Goal: Transaction & Acquisition: Purchase product/service

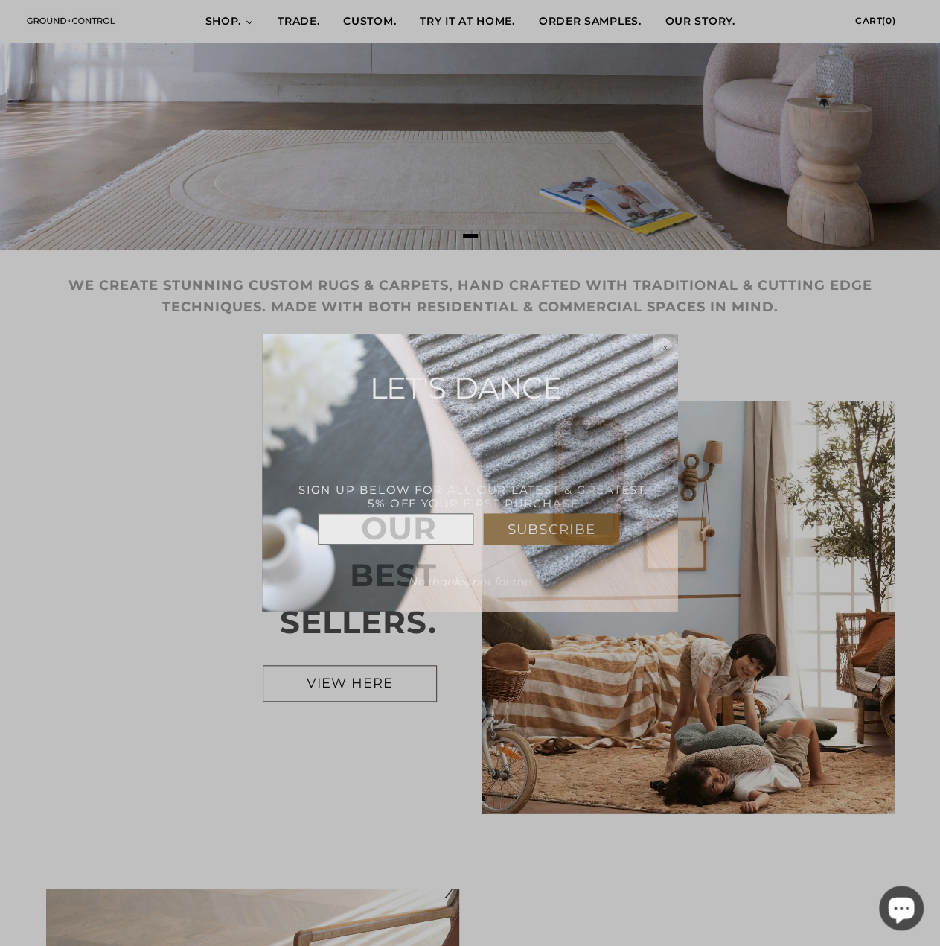
scroll to position [298, 0]
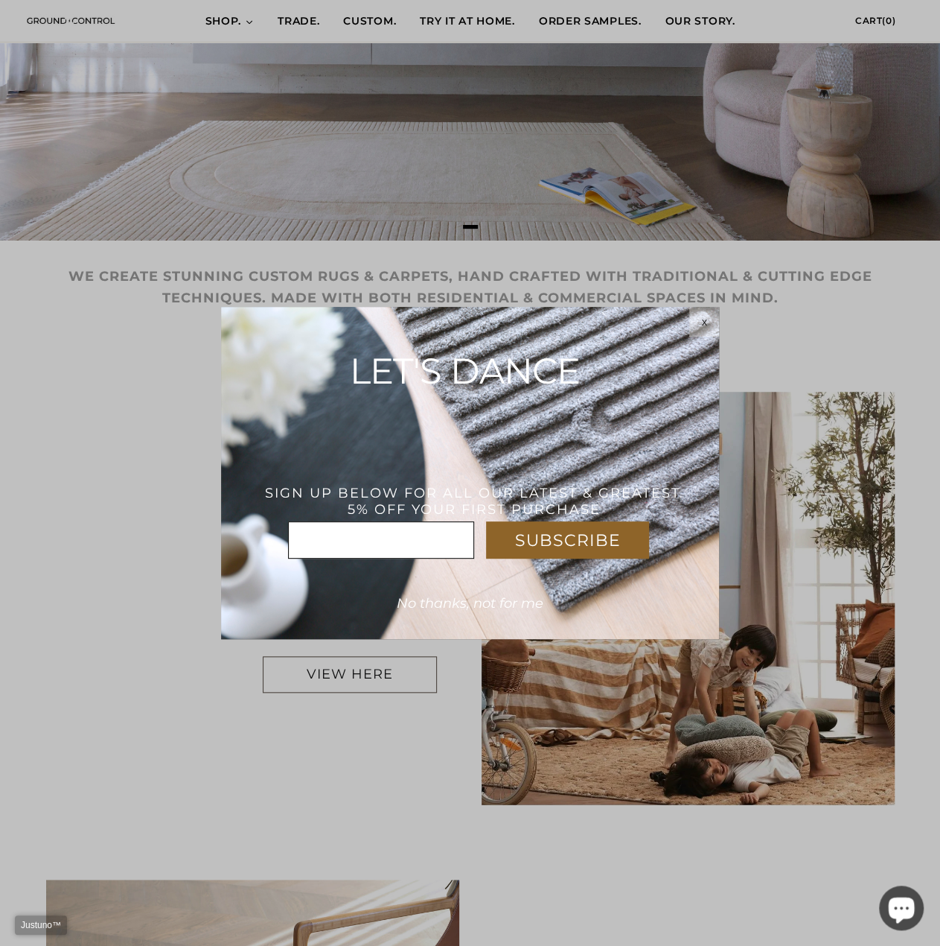
click at [706, 328] on div "x" at bounding box center [705, 322] width 30 height 30
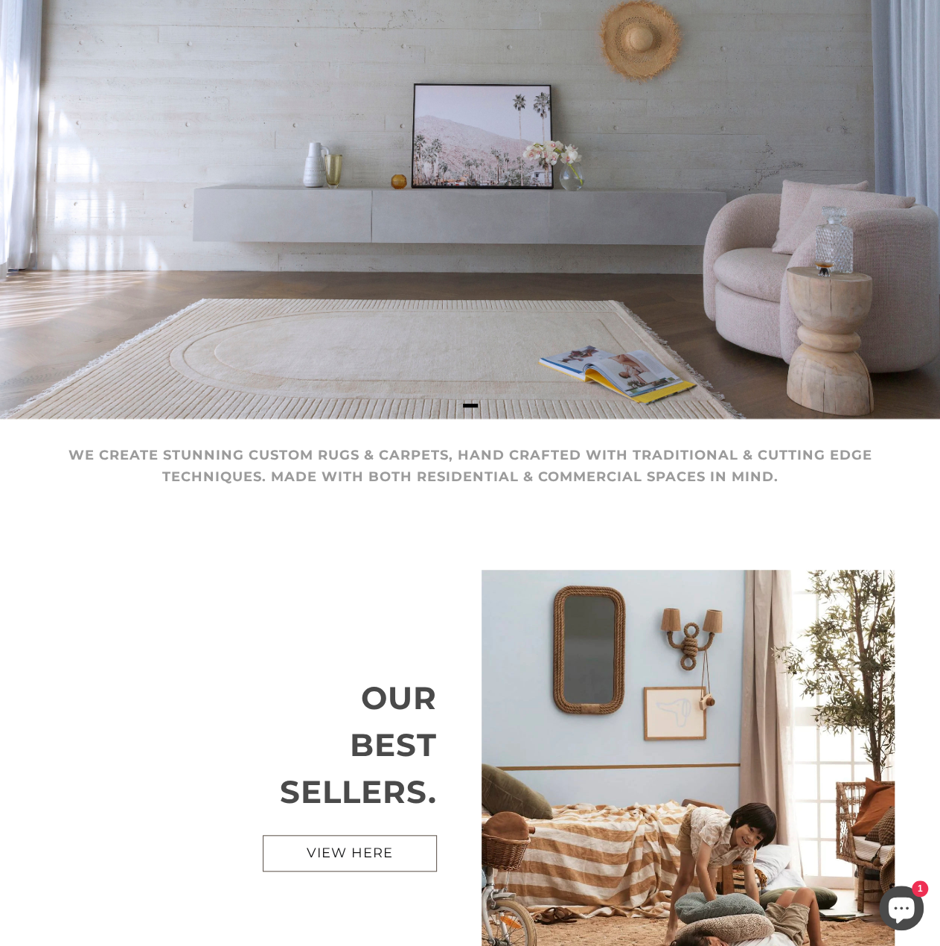
scroll to position [0, 0]
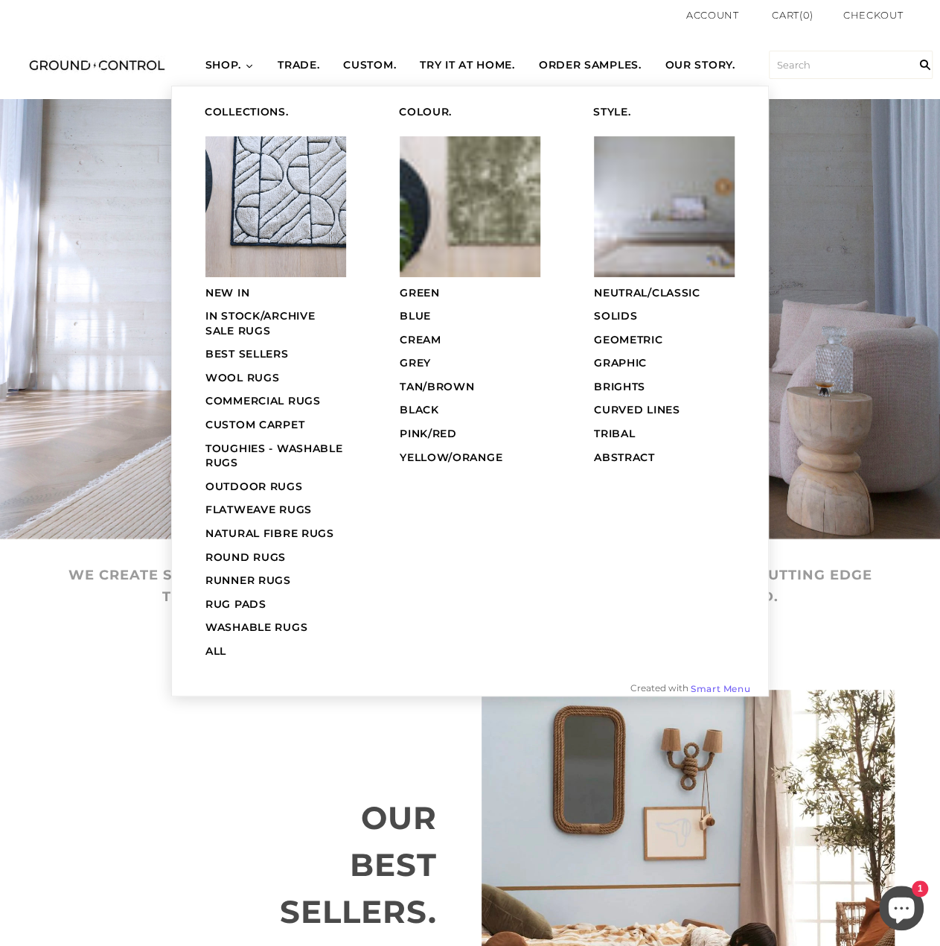
click at [232, 65] on span "SHOP." at bounding box center [224, 65] width 36 height 15
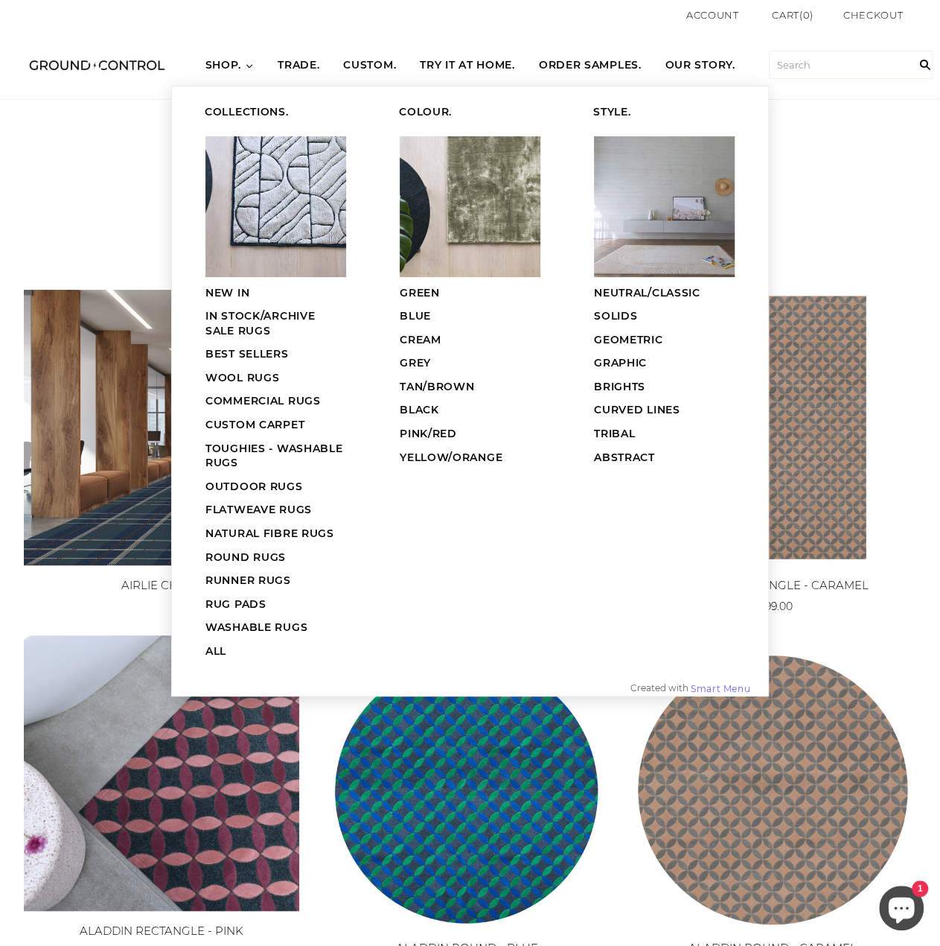
click at [263, 550] on span "ROUND RUGS" at bounding box center [246, 556] width 80 height 13
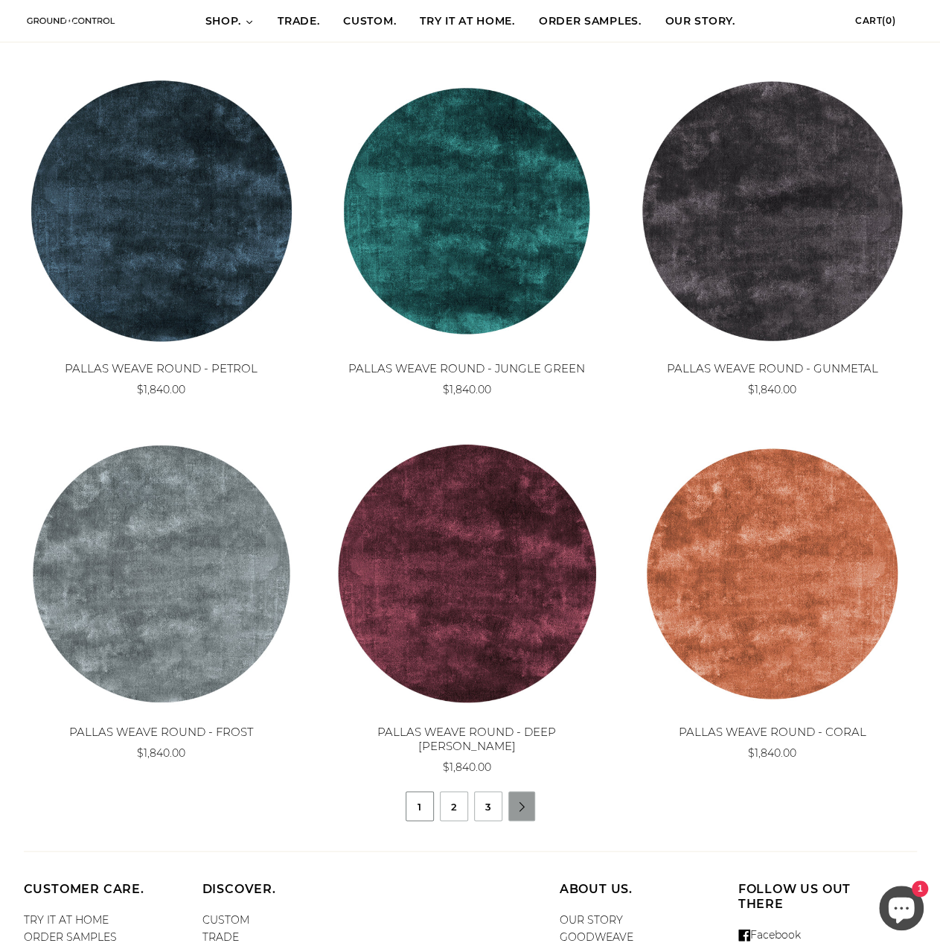
scroll to position [1042, 0]
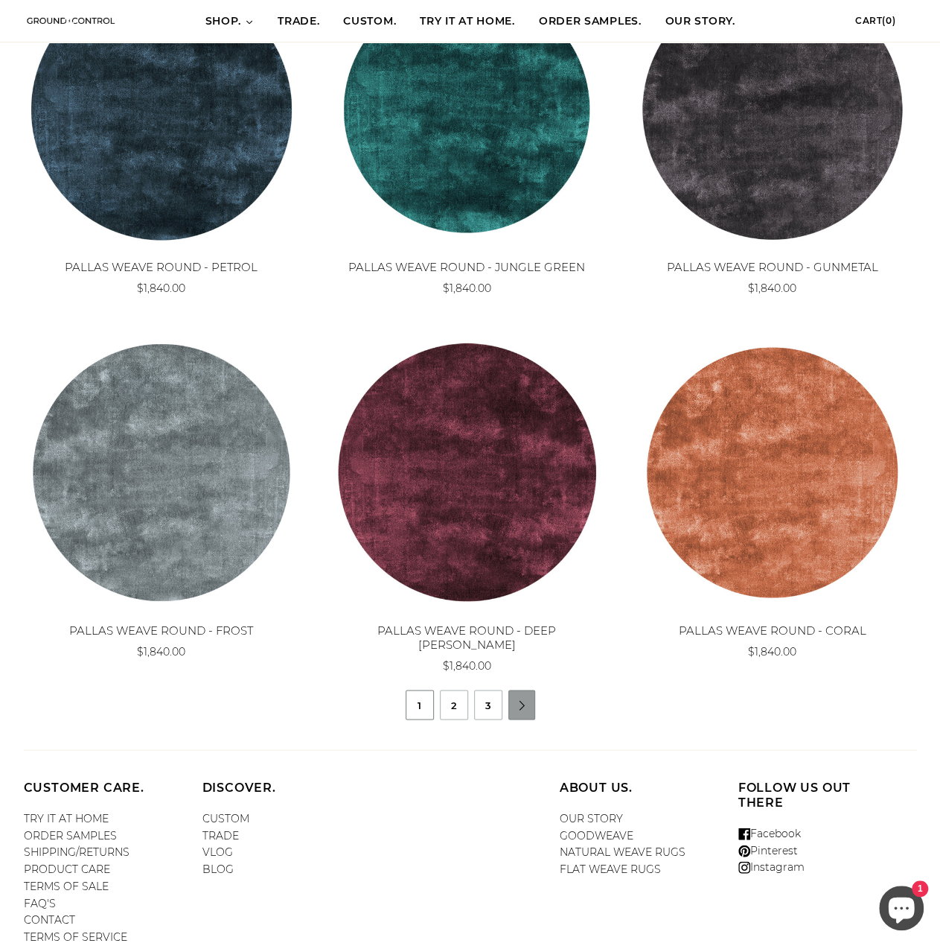
click at [523, 700] on link "" at bounding box center [522, 705] width 27 height 10
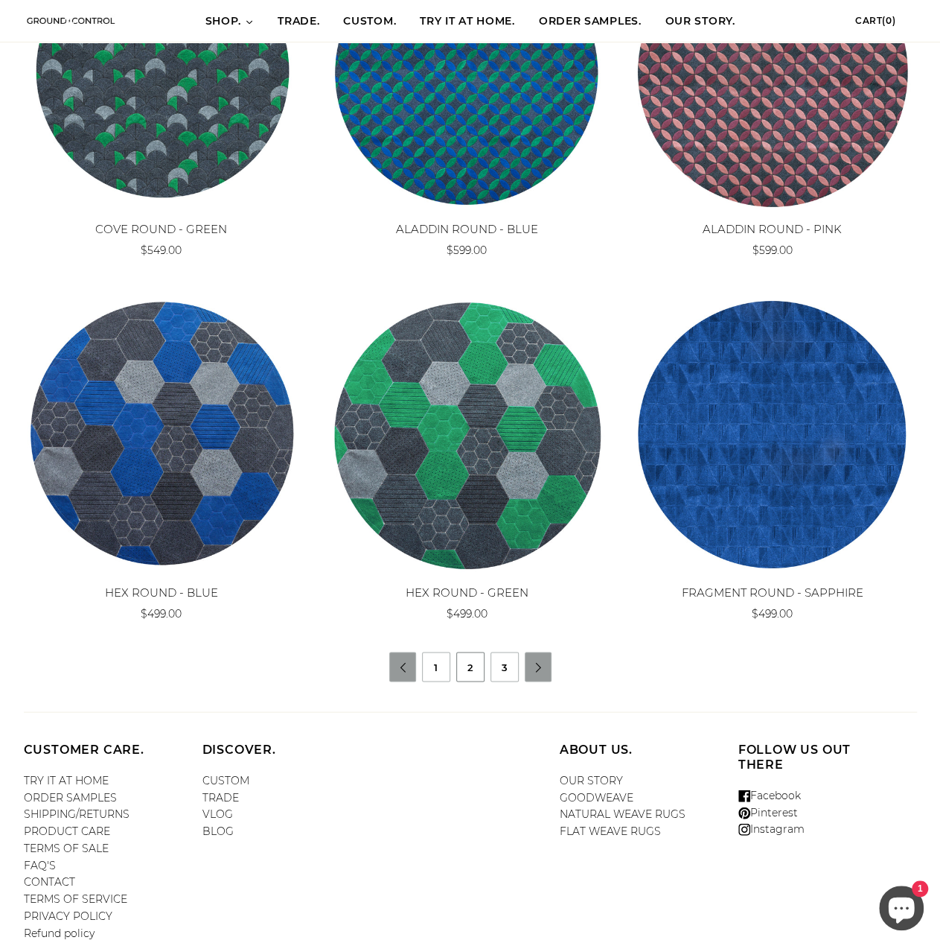
scroll to position [1133, 0]
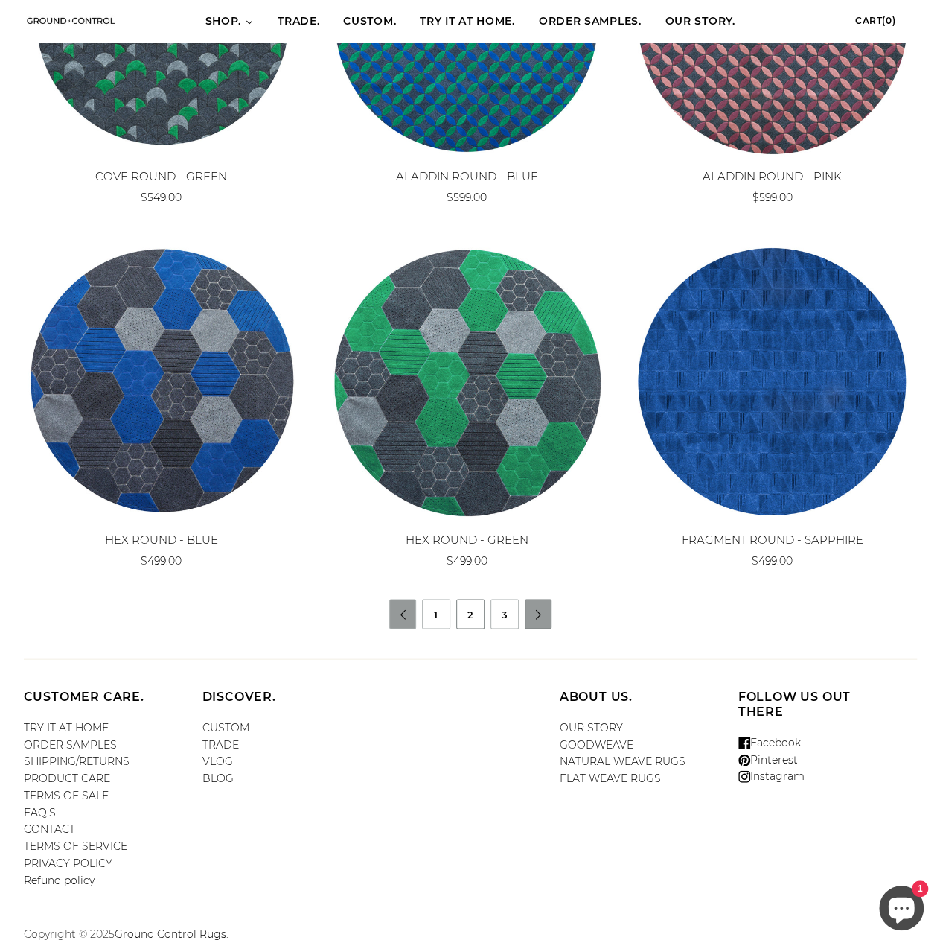
click at [538, 611] on link "" at bounding box center [539, 614] width 27 height 10
